Goal: Contribute content: Contribute content

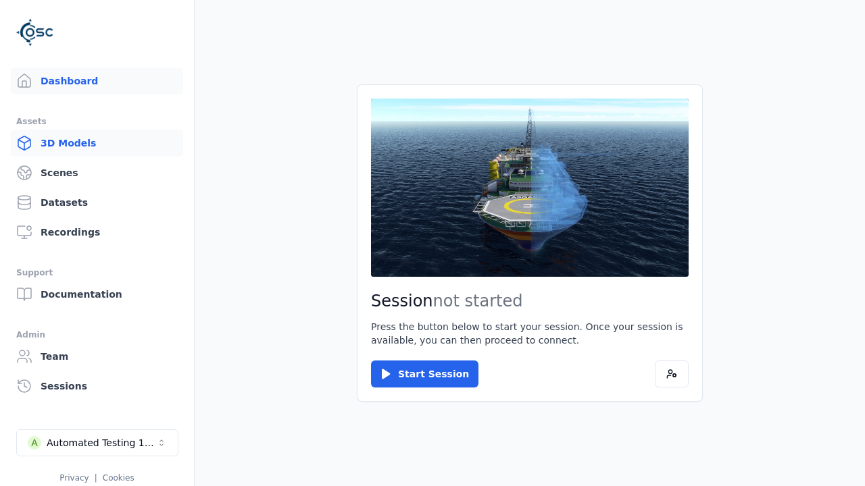
click at [97, 143] on link "3D Models" at bounding box center [97, 143] width 172 height 27
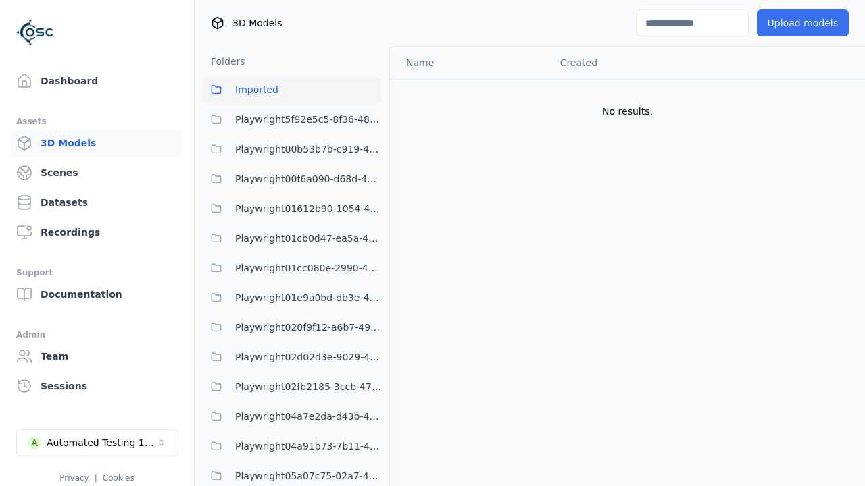
click at [802, 23] on button "Upload models" at bounding box center [803, 22] width 92 height 27
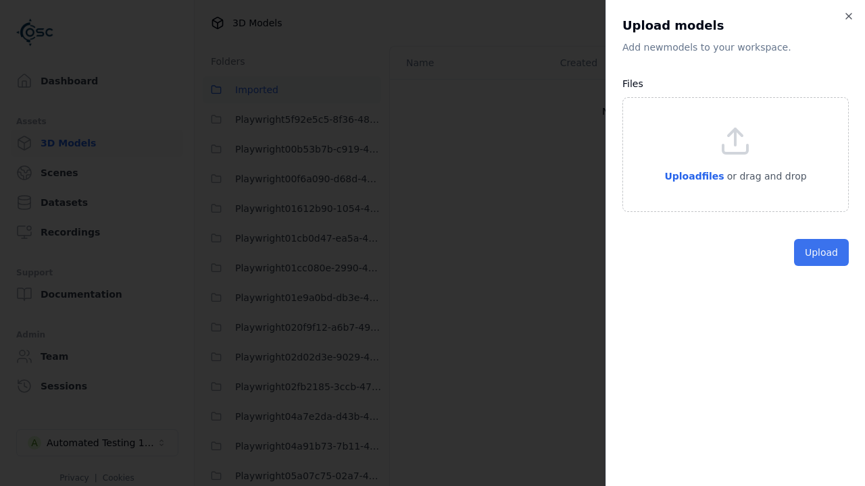
click at [821, 266] on button "Upload" at bounding box center [821, 252] width 55 height 27
